Goal: Browse casually: Explore the website without a specific task or goal

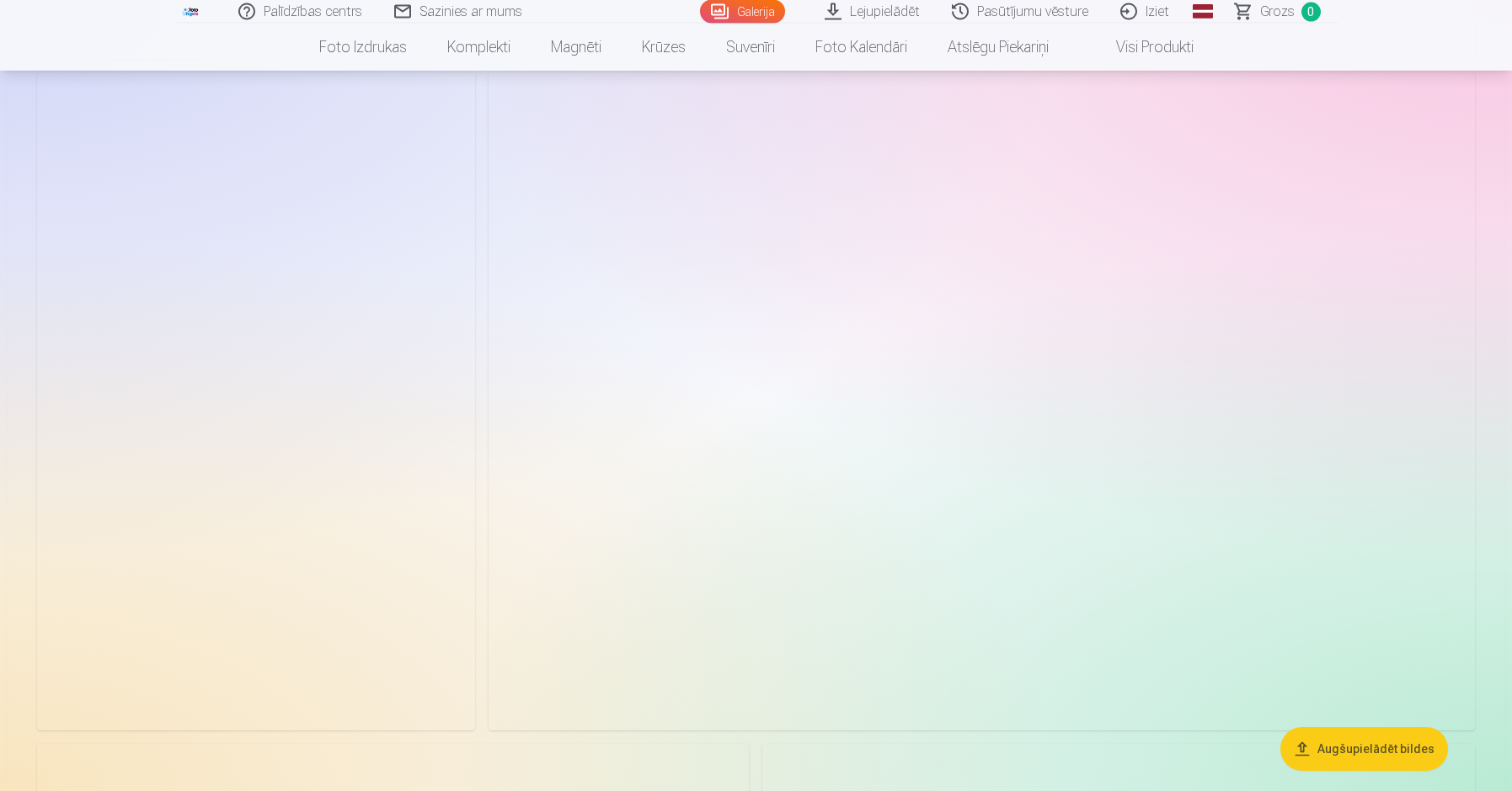
scroll to position [3938, 0]
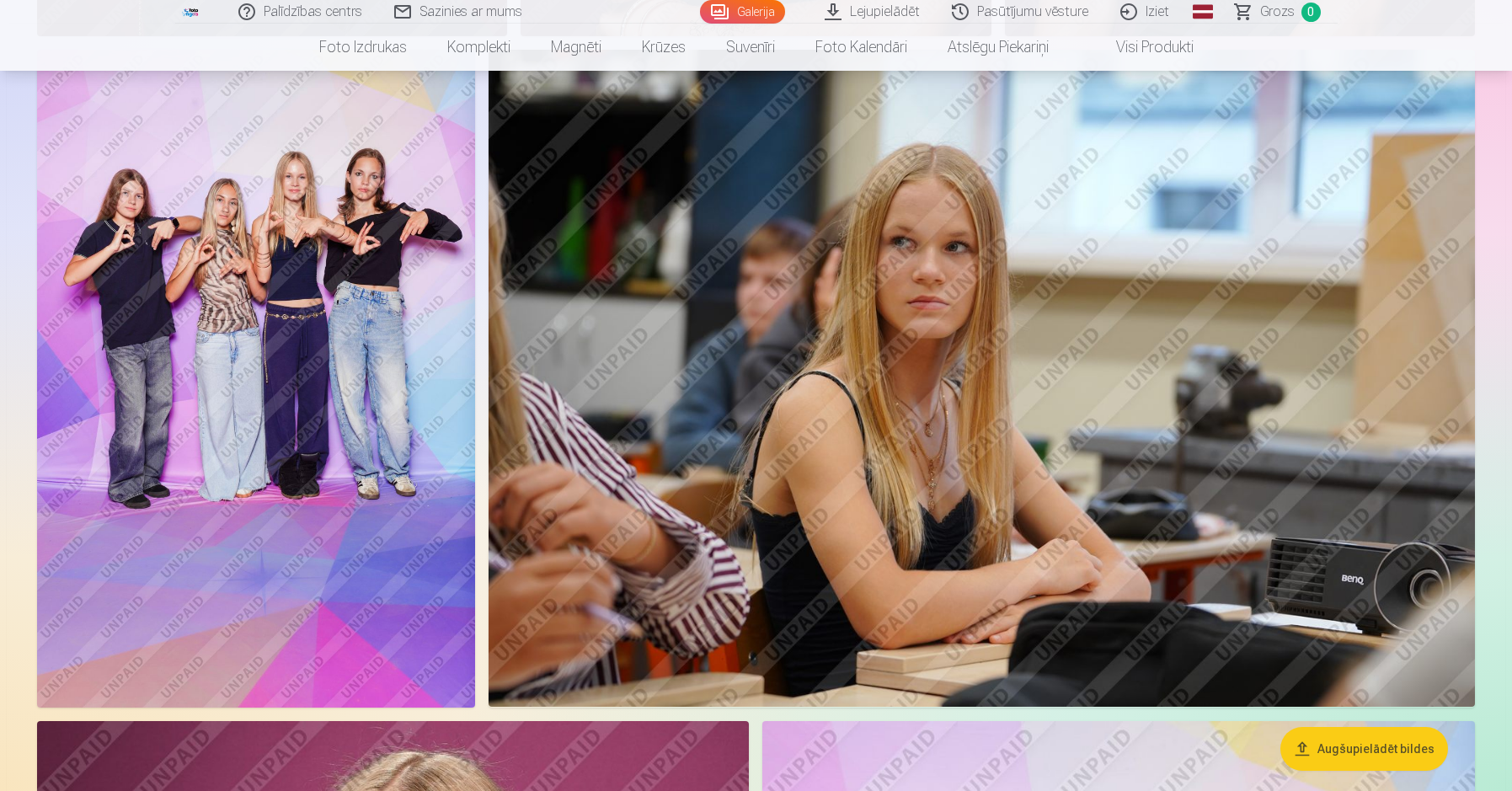
click at [241, 173] on img at bounding box center [256, 378] width 438 height 658
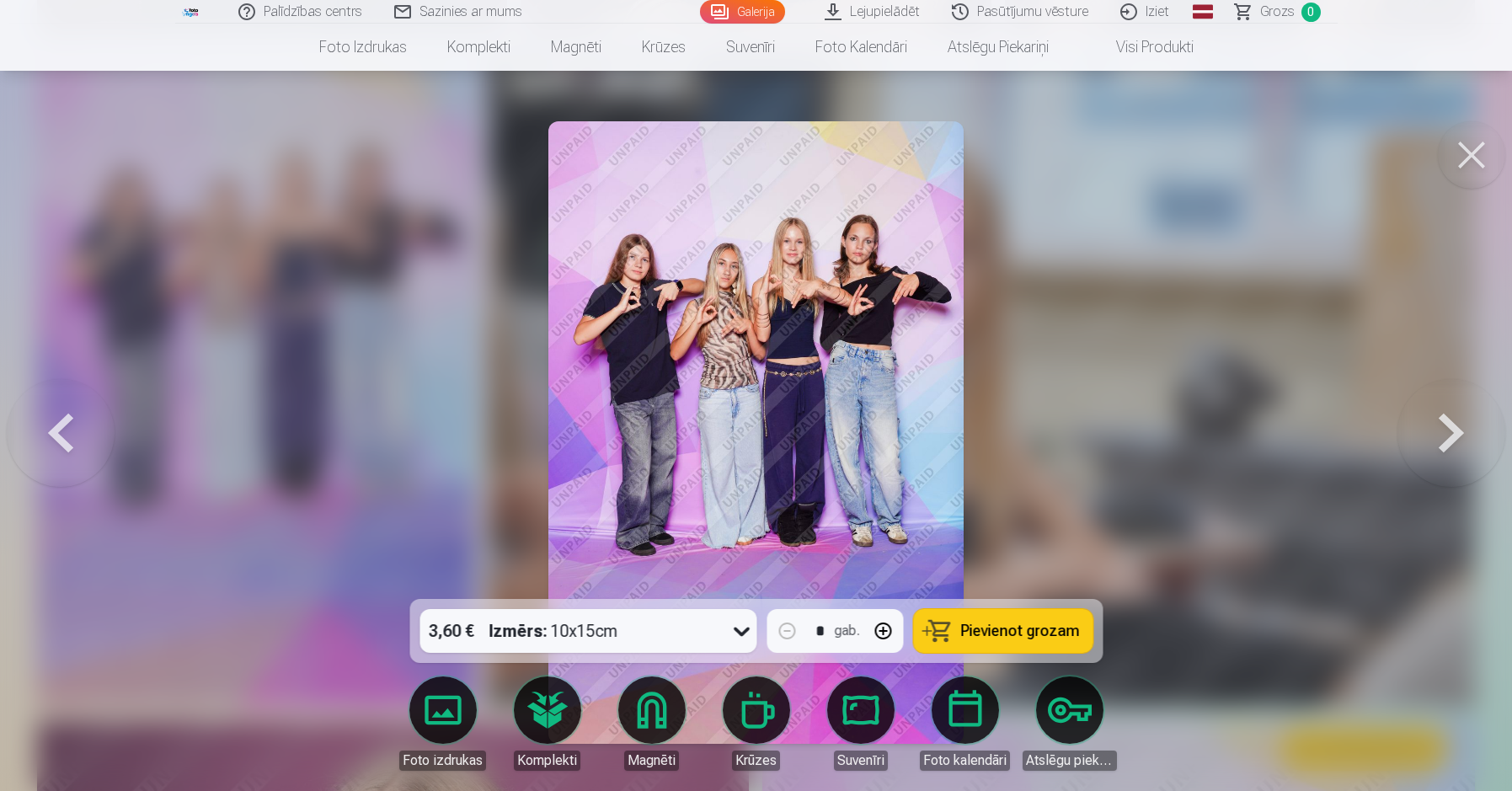
drag, startPoint x: 1463, startPoint y: 168, endPoint x: 946, endPoint y: 712, distance: 750.5
click at [1464, 168] on button at bounding box center [1471, 155] width 67 height 67
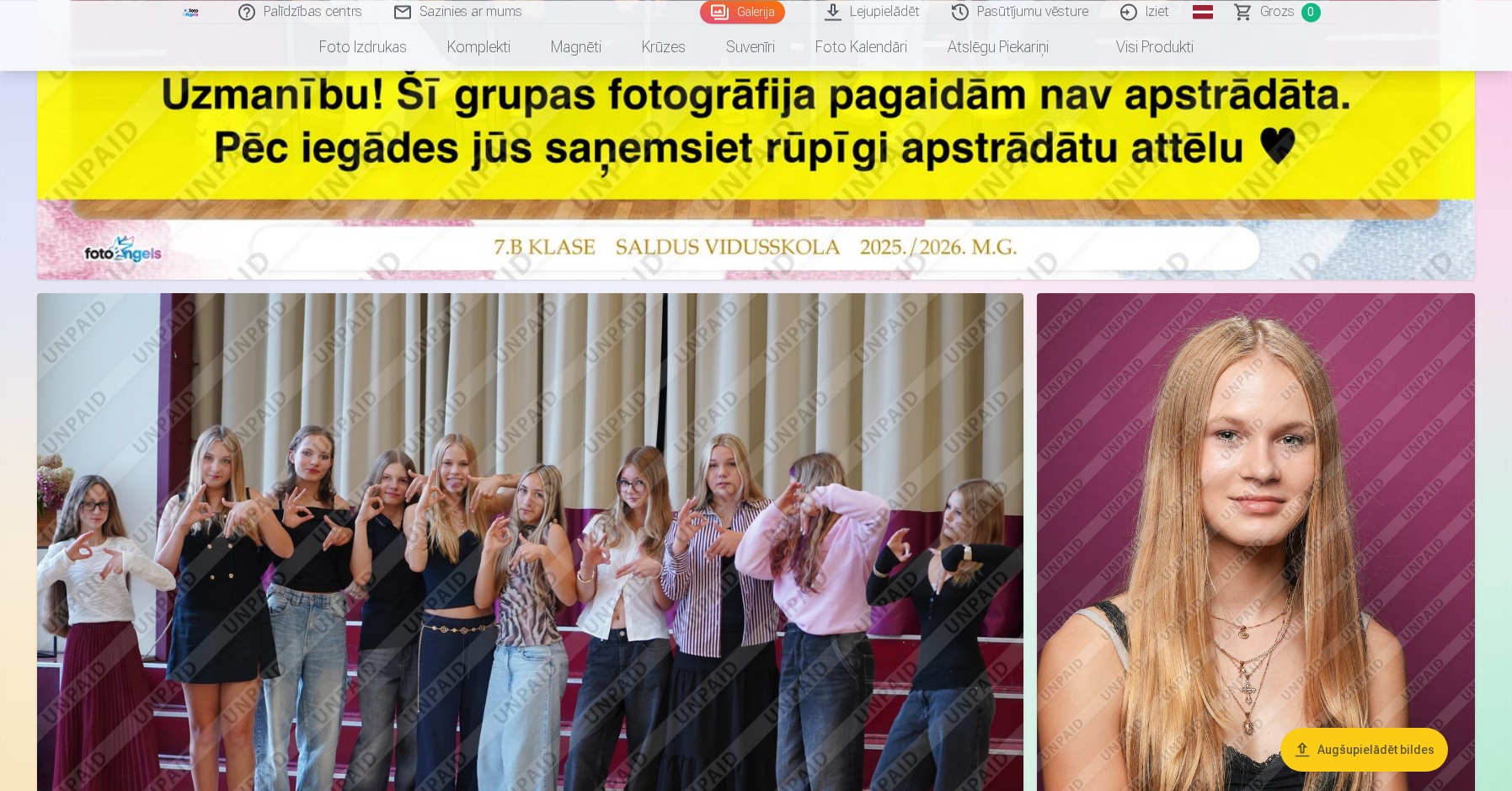
scroll to position [960, 0]
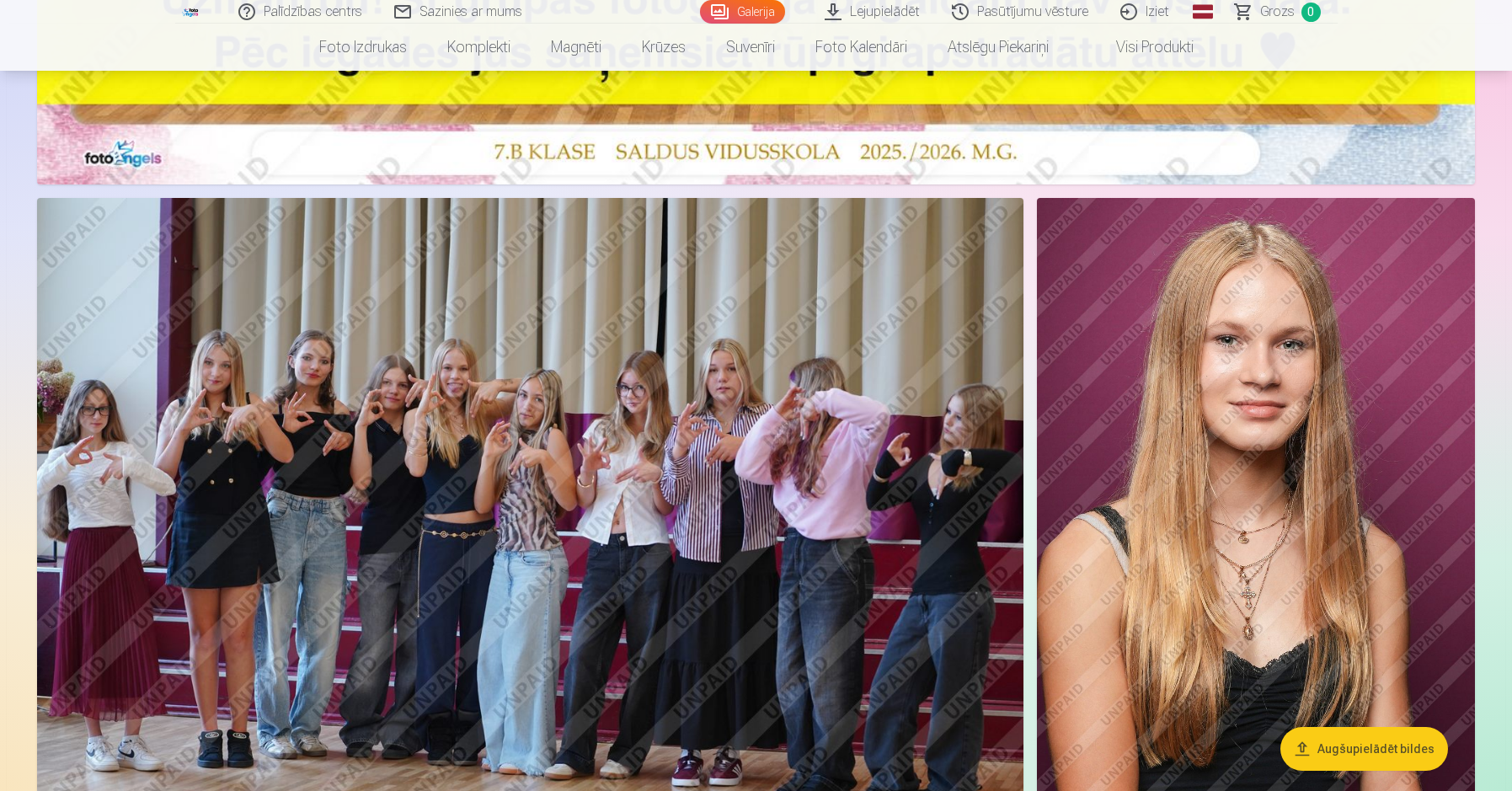
click at [531, 531] on img at bounding box center [531, 526] width 986 height 657
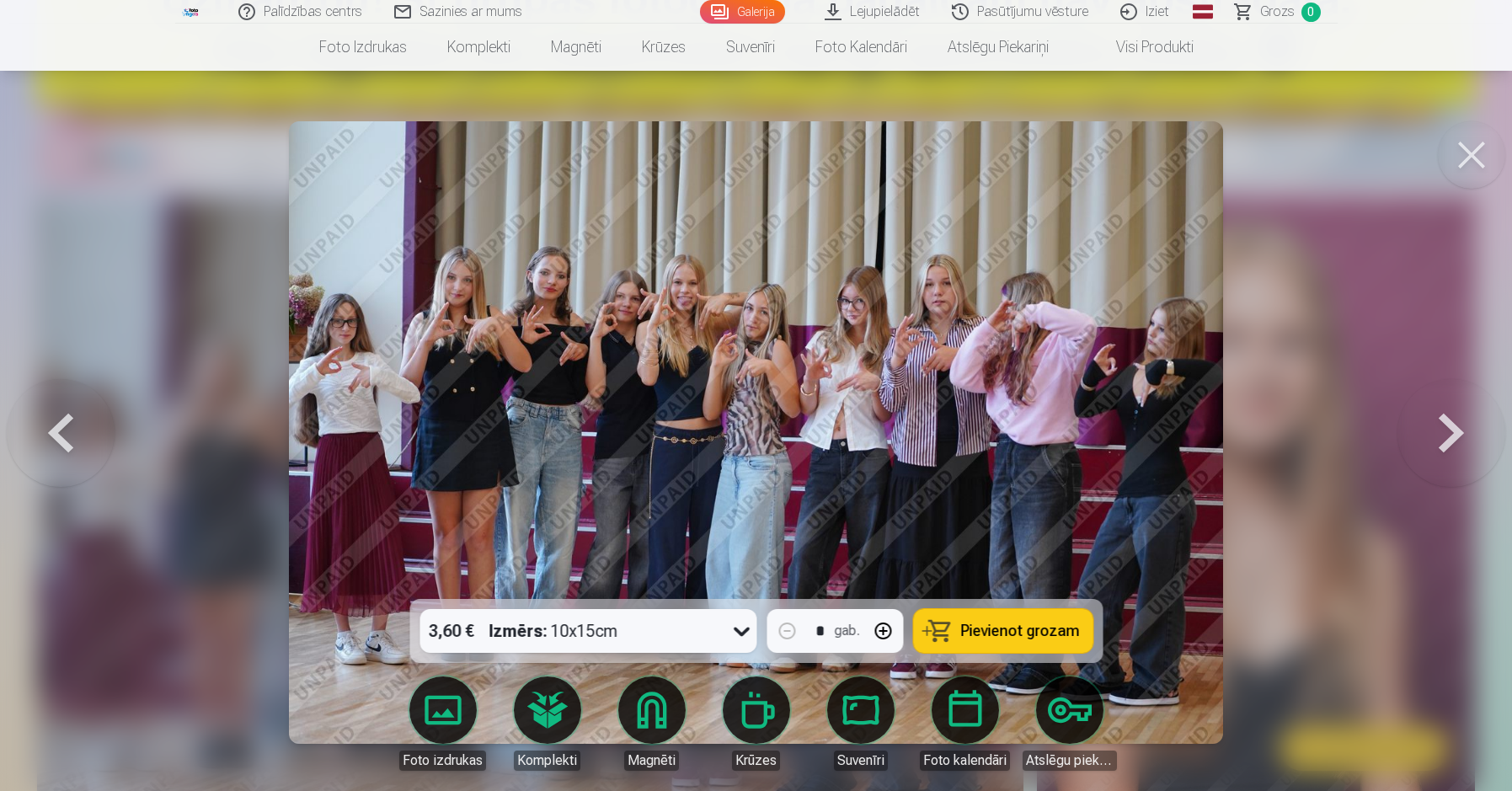
click at [1488, 168] on button at bounding box center [1471, 155] width 67 height 67
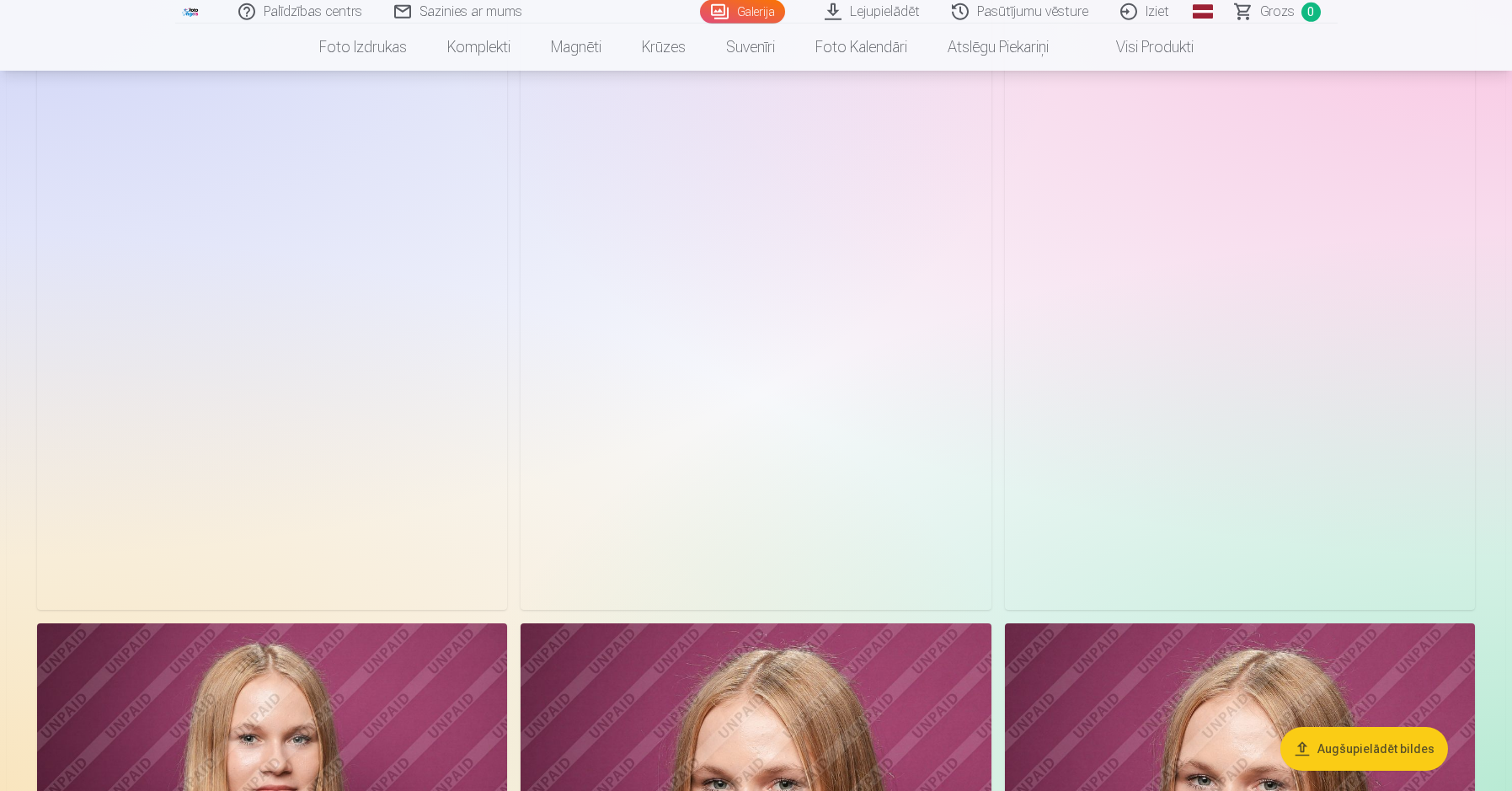
scroll to position [2593, 0]
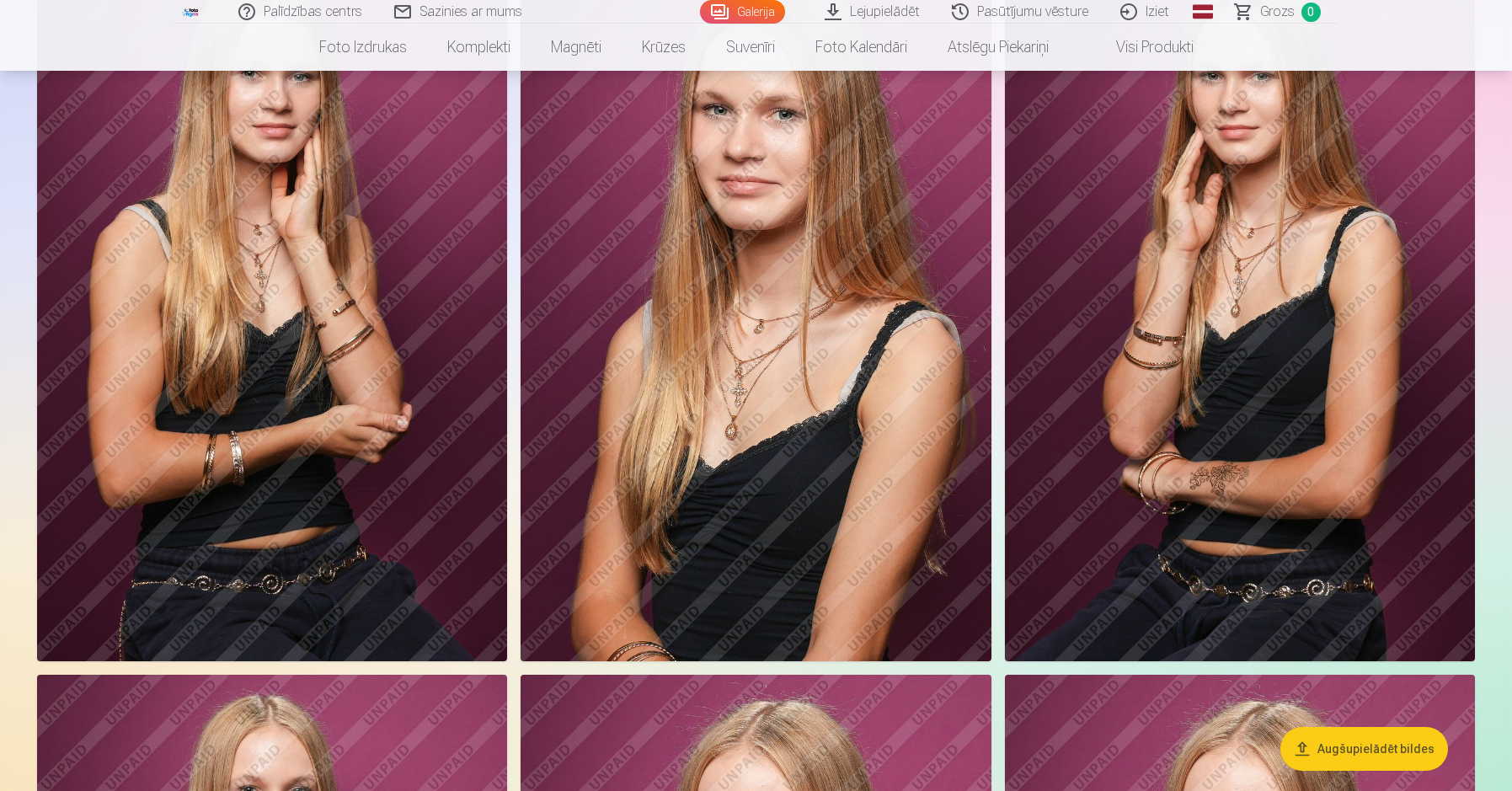
click at [713, 419] on img at bounding box center [755, 309] width 470 height 706
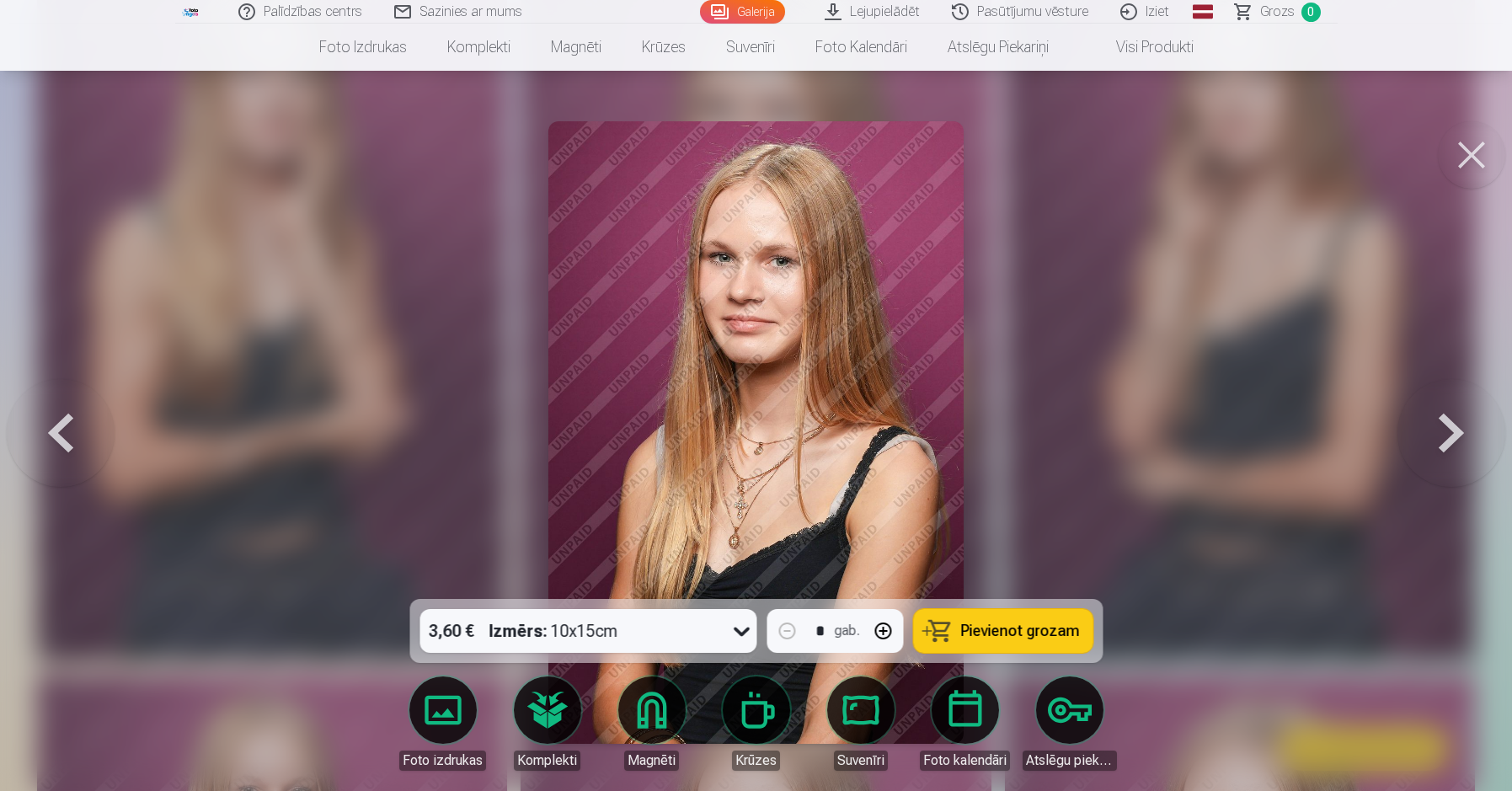
click at [1459, 163] on button at bounding box center [1471, 155] width 67 height 67
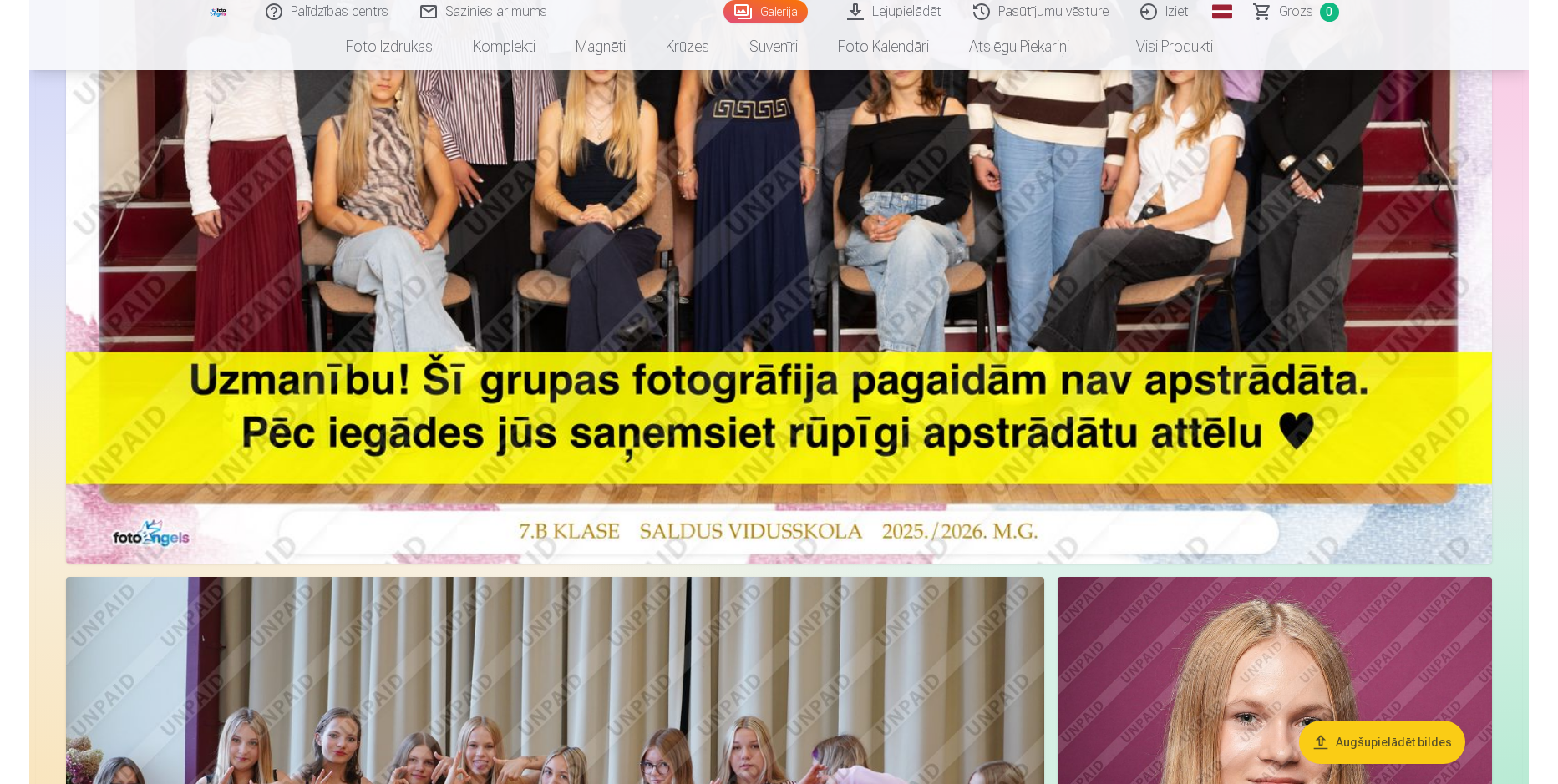
scroll to position [286, 0]
